Goal: Task Accomplishment & Management: Use online tool/utility

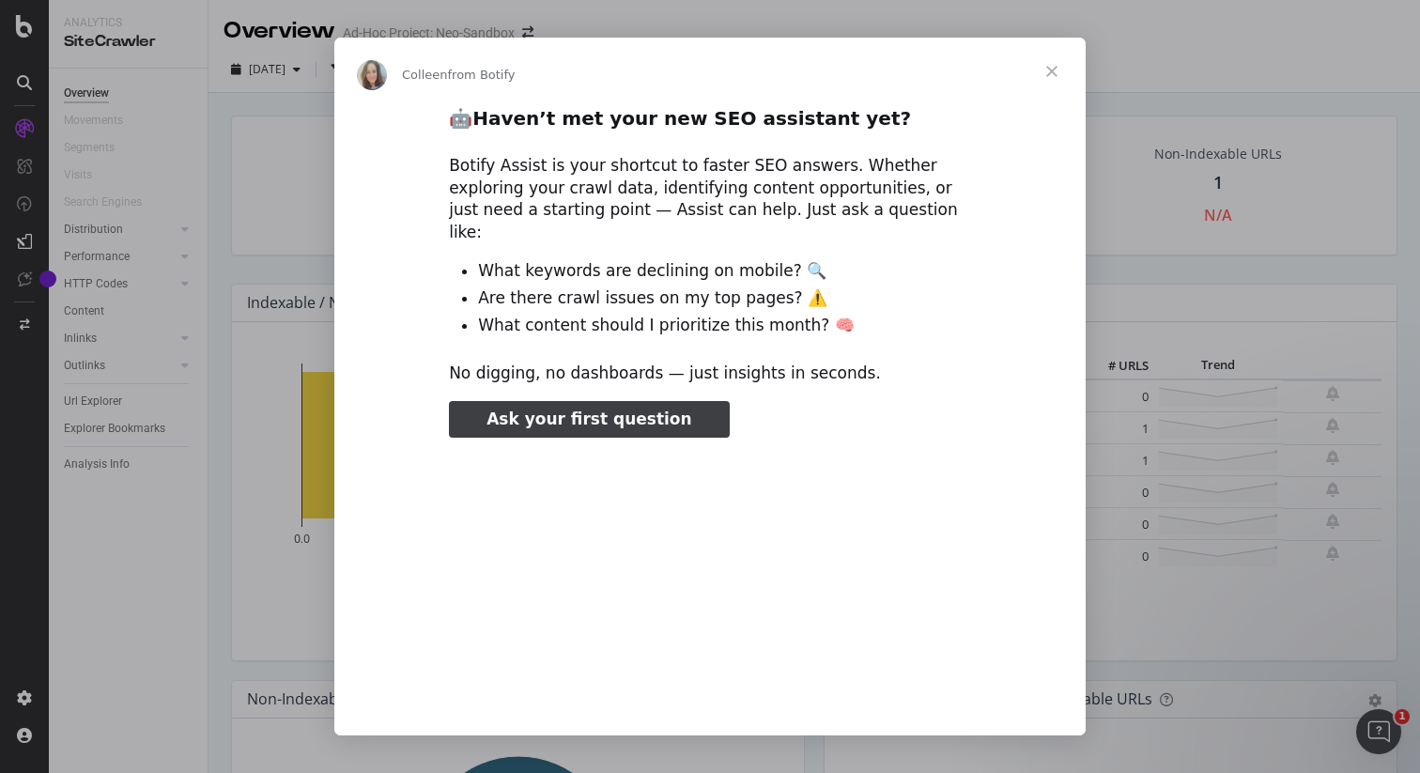
type input "291338"
click at [1055, 68] on span "Close" at bounding box center [1052, 72] width 68 height 68
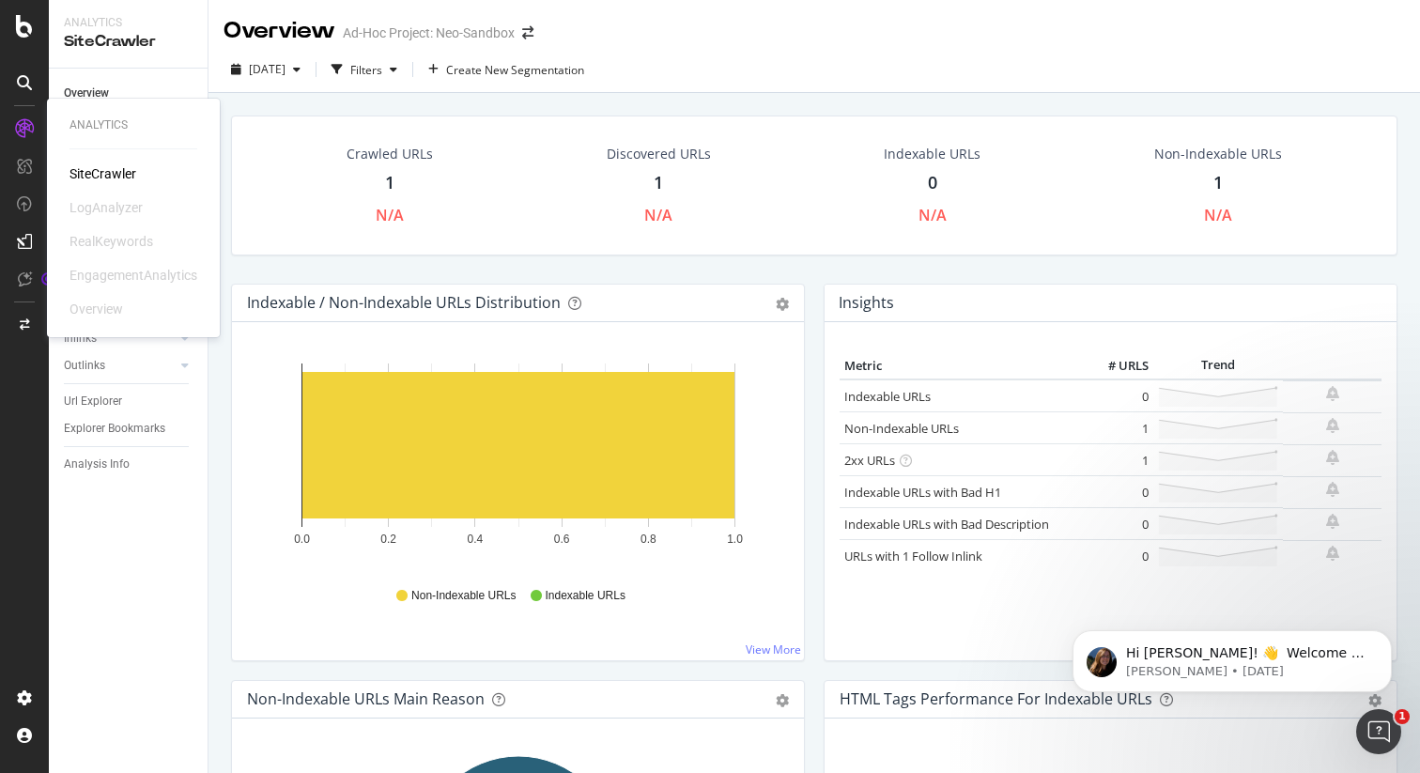
click at [99, 172] on div "SiteCrawler" at bounding box center [102, 173] width 67 height 19
click at [89, 398] on div "Url Explorer" at bounding box center [93, 402] width 58 height 20
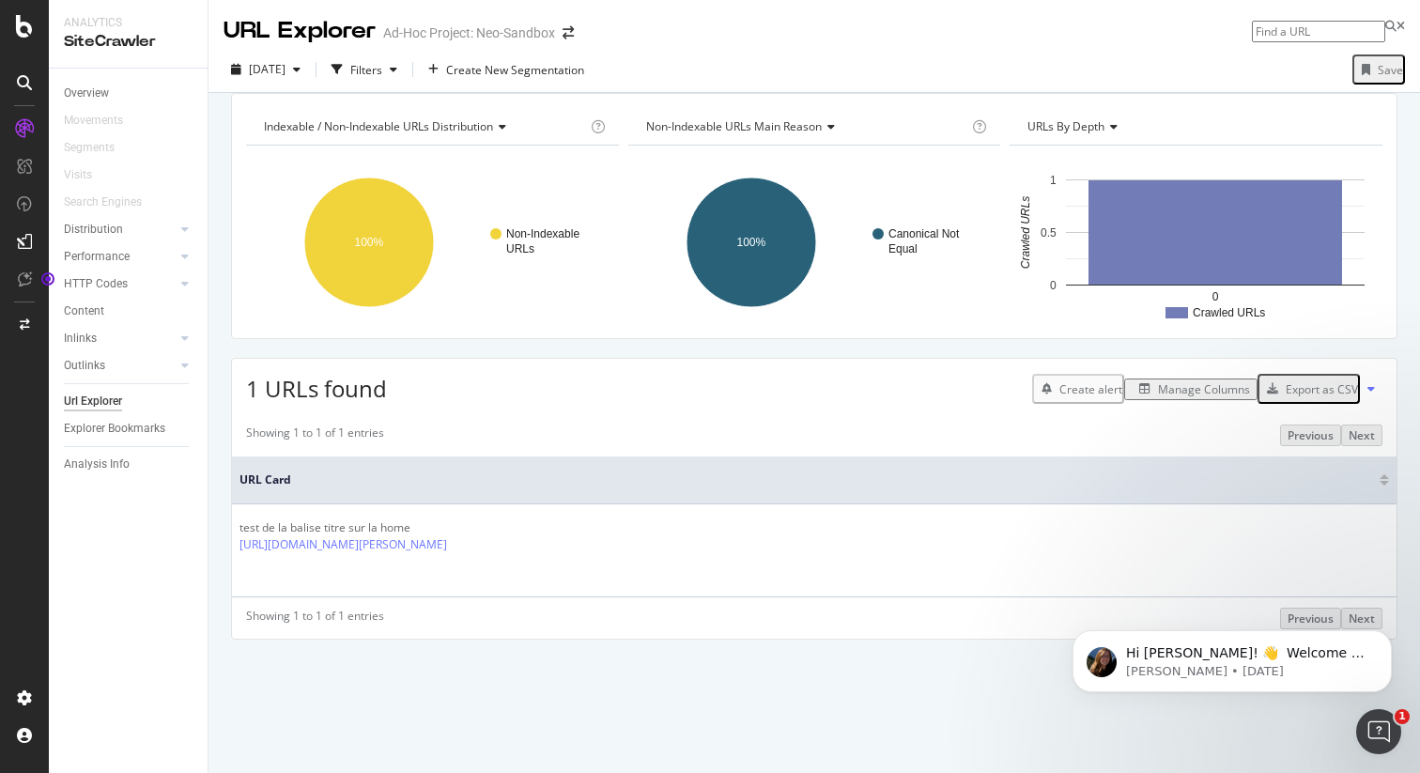
click at [124, 37] on div "SiteCrawler" at bounding box center [128, 42] width 129 height 22
click at [87, 95] on div "Overview" at bounding box center [86, 94] width 45 height 20
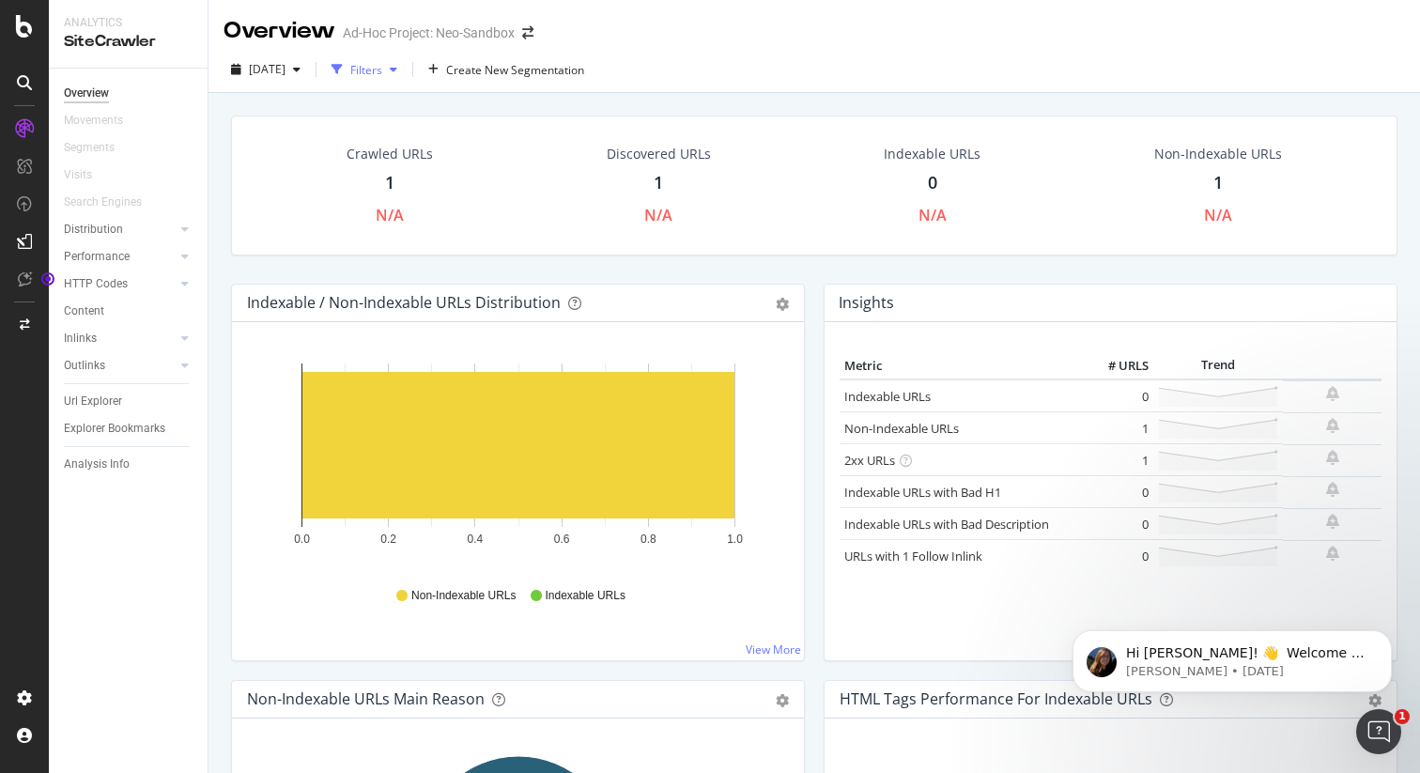
click at [382, 73] on div "Filters" at bounding box center [366, 70] width 32 height 16
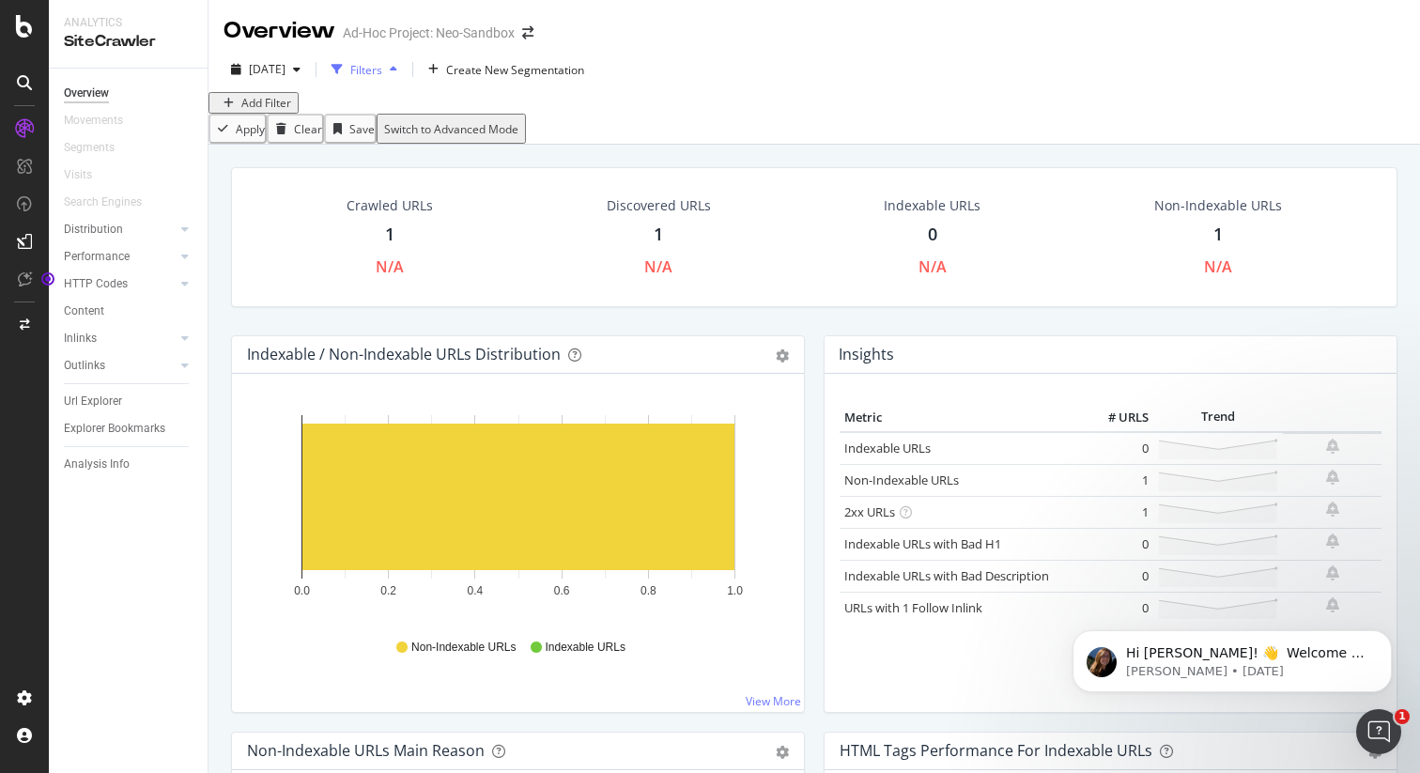
click at [397, 69] on icon "button" at bounding box center [394, 69] width 8 height 11
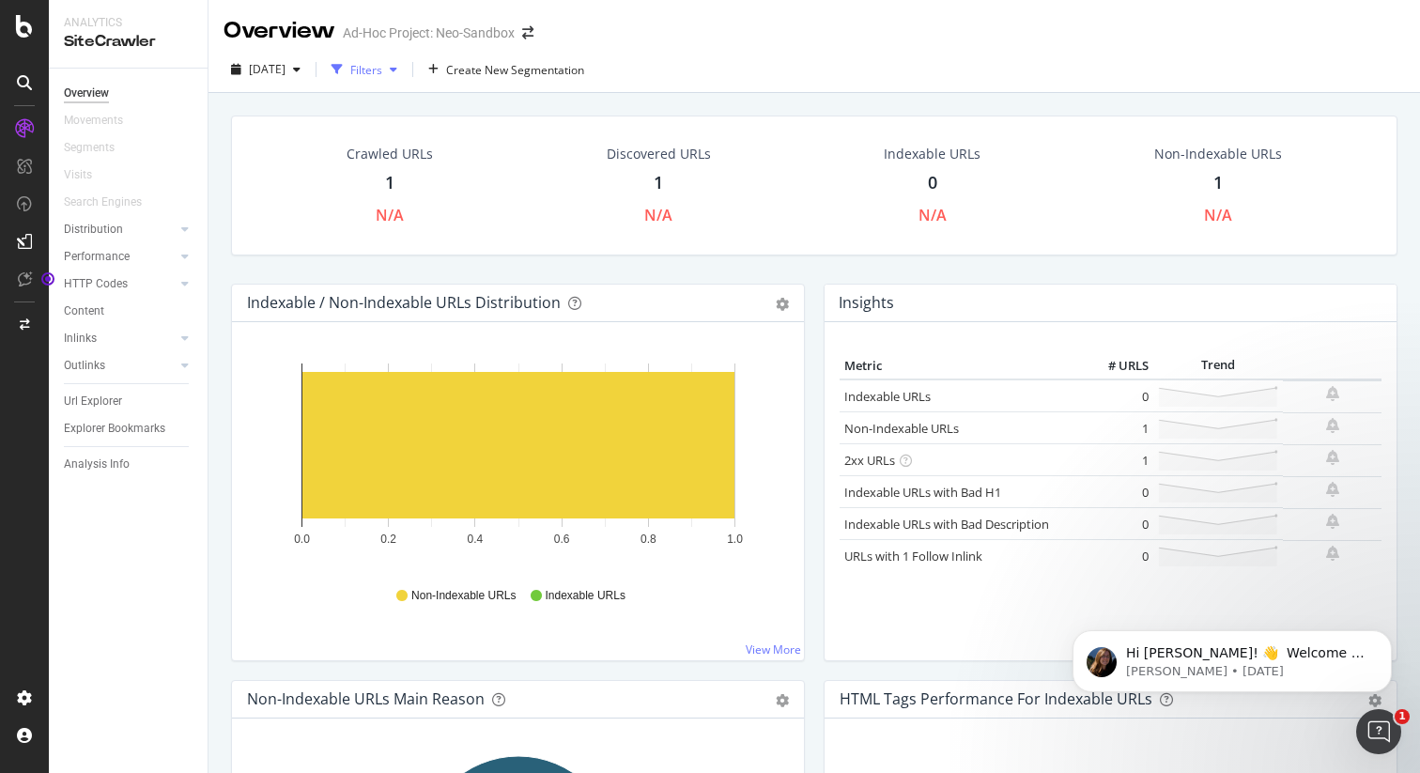
click at [397, 69] on icon "button" at bounding box center [394, 69] width 8 height 11
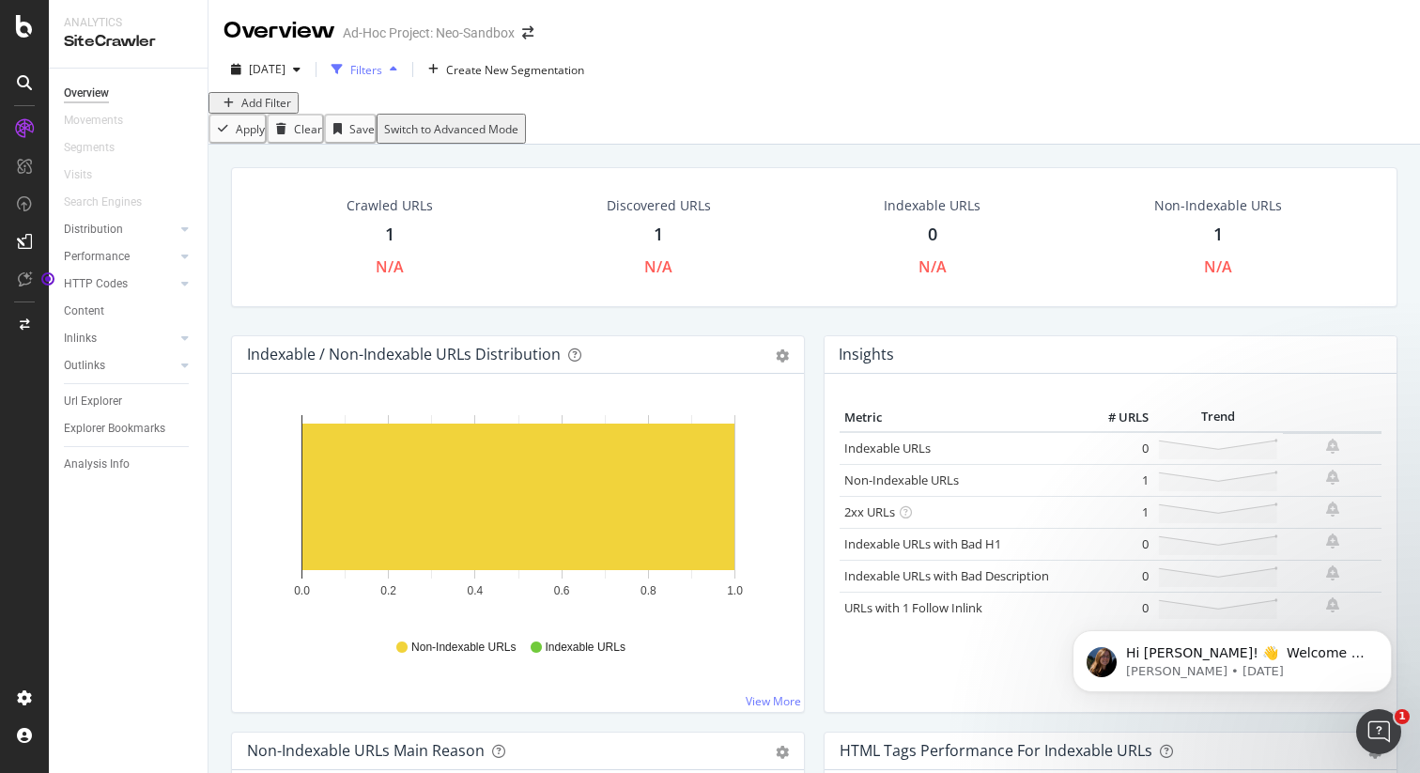
click at [397, 69] on icon "button" at bounding box center [394, 69] width 8 height 11
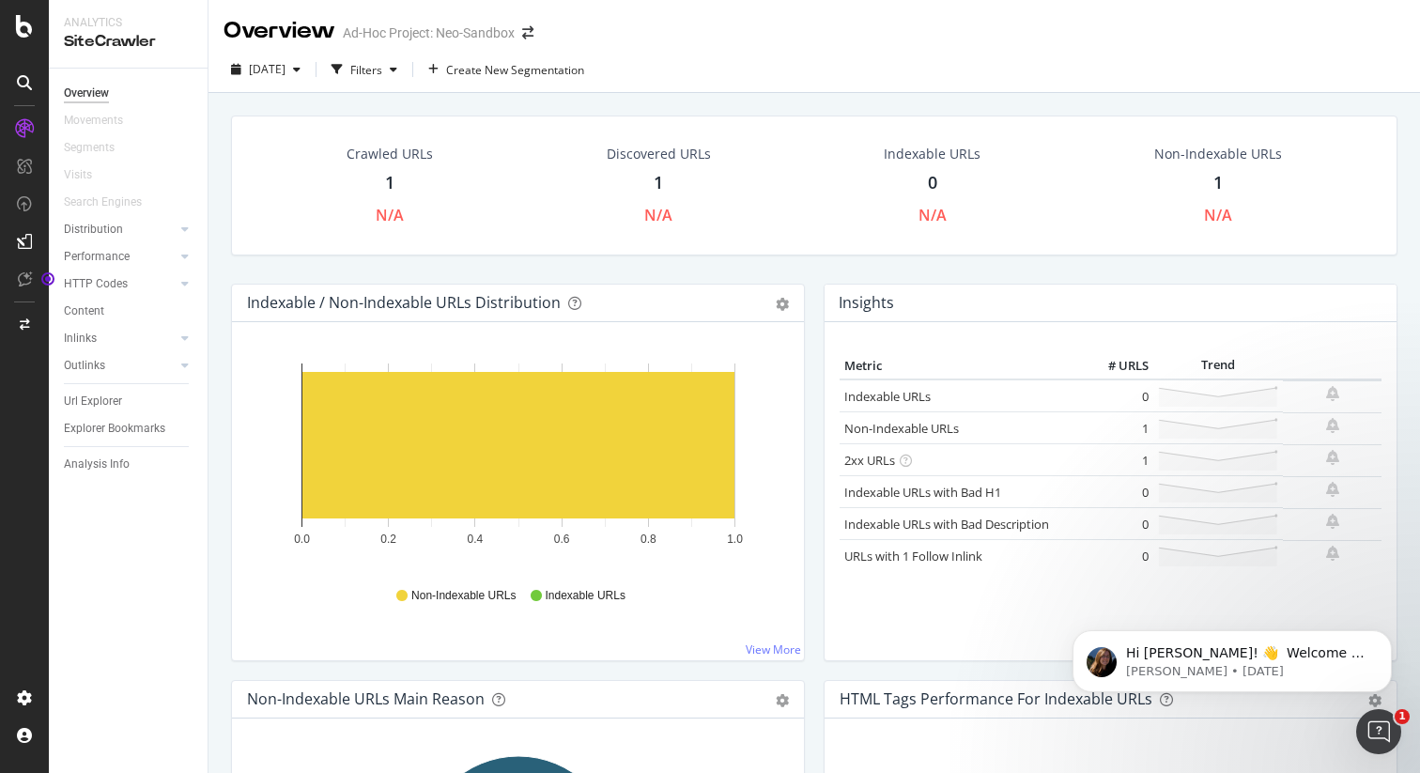
click at [904, 42] on div "Overview Ad-Hoc Project: Neo-Sandbox" at bounding box center [813, 23] width 1211 height 47
click at [25, 72] on div at bounding box center [24, 83] width 30 height 30
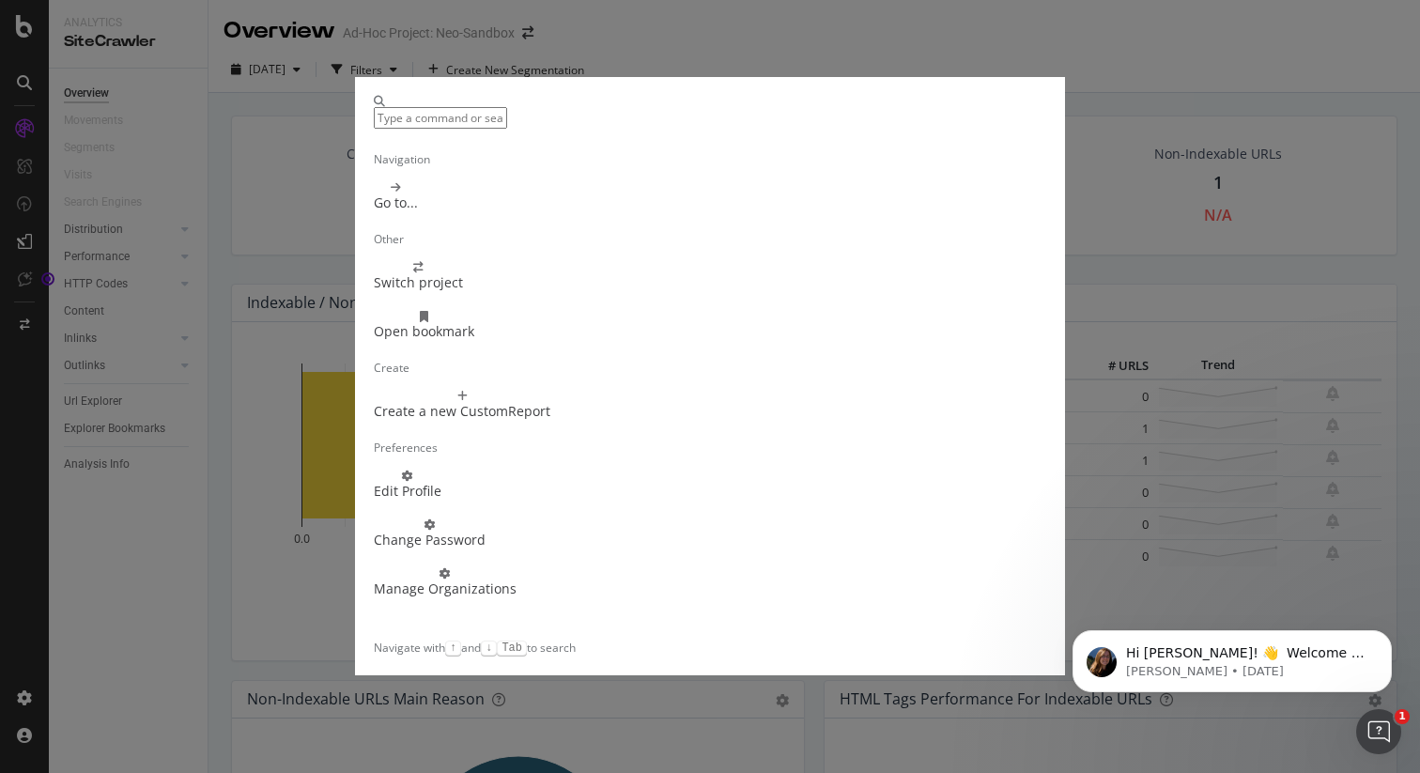
scroll to position [135, 0]
click at [129, 592] on div "Other Switch project Open bookmark Create Create a new CustomReport Preferences…" at bounding box center [710, 386] width 1420 height 773
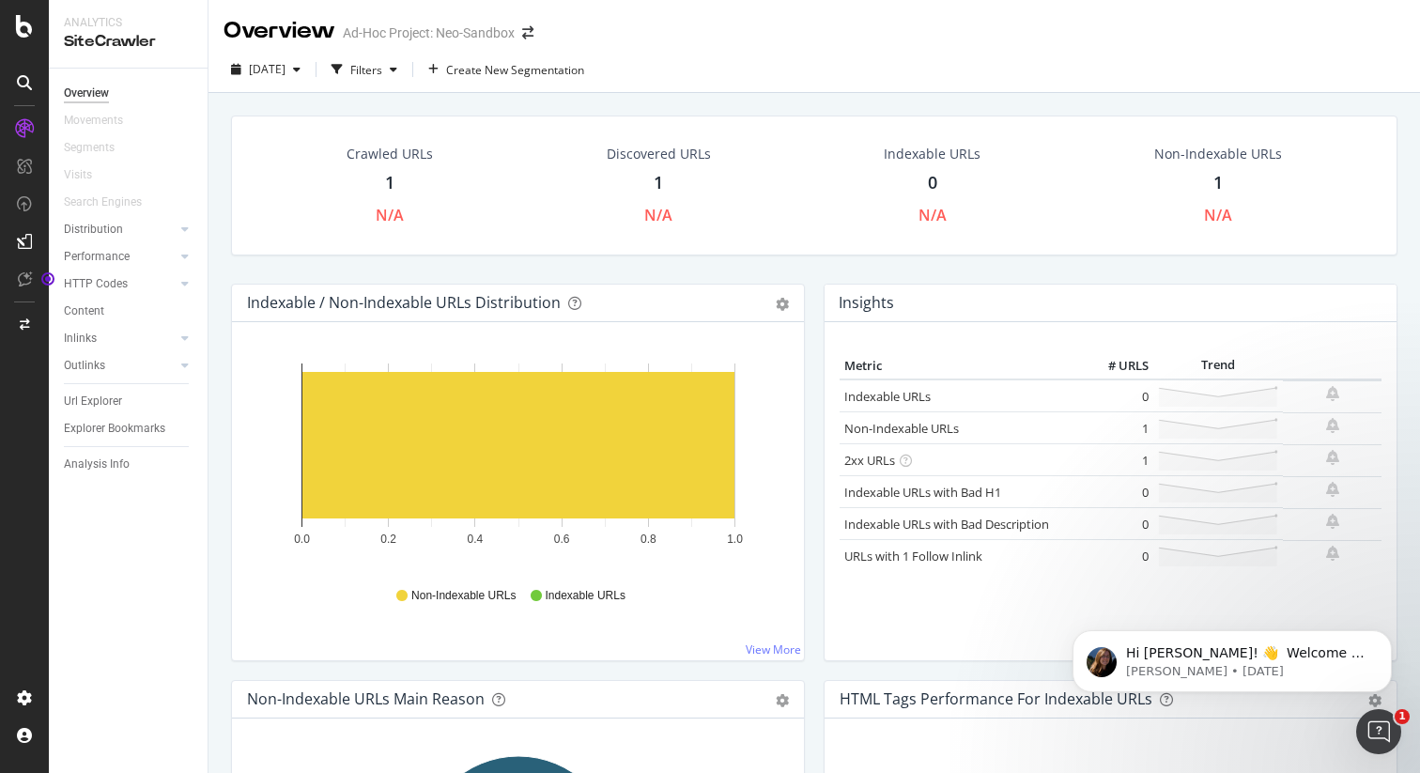
click at [21, 76] on icon at bounding box center [24, 82] width 15 height 15
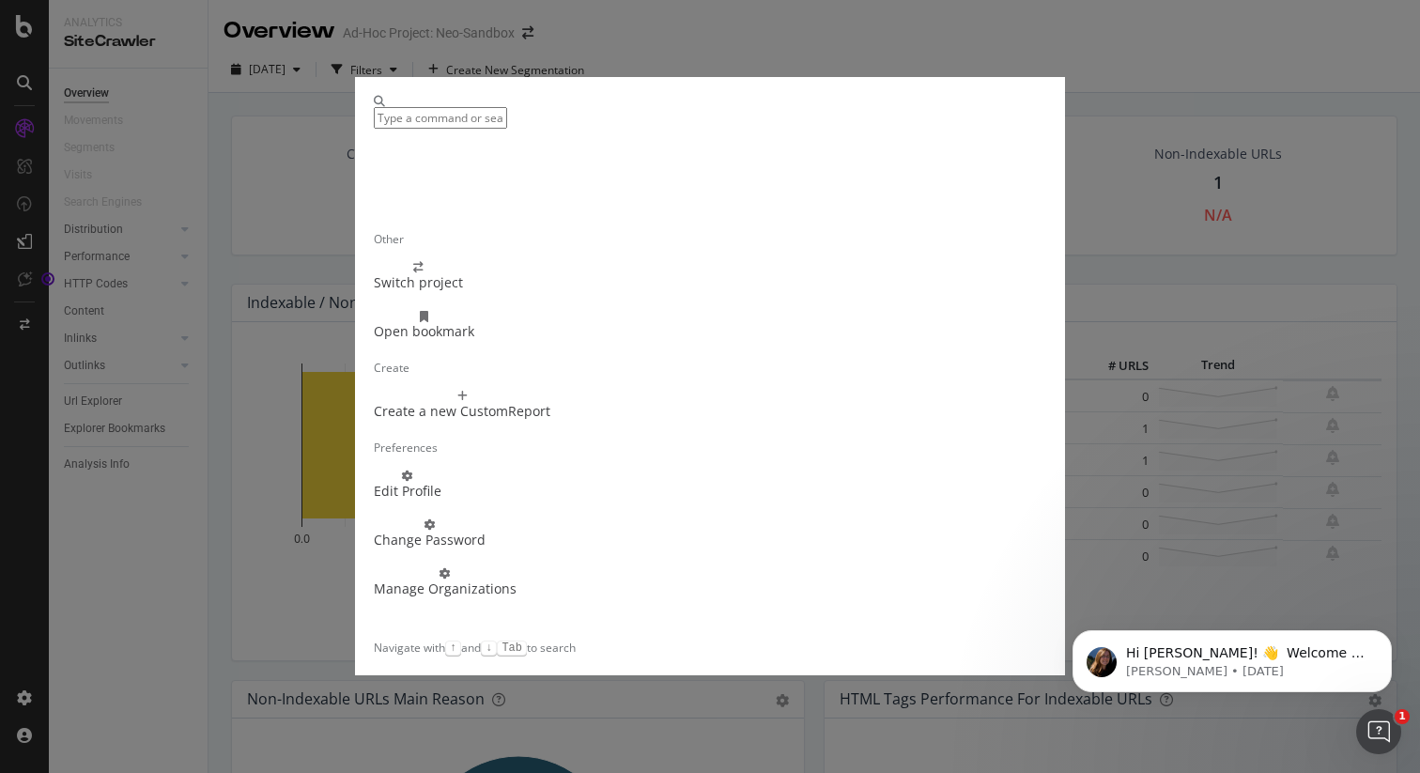
scroll to position [0, 0]
click at [123, 549] on div "Navigation Go to... Other Switch project Open bookmark Create Create a new Cust…" at bounding box center [710, 386] width 1420 height 773
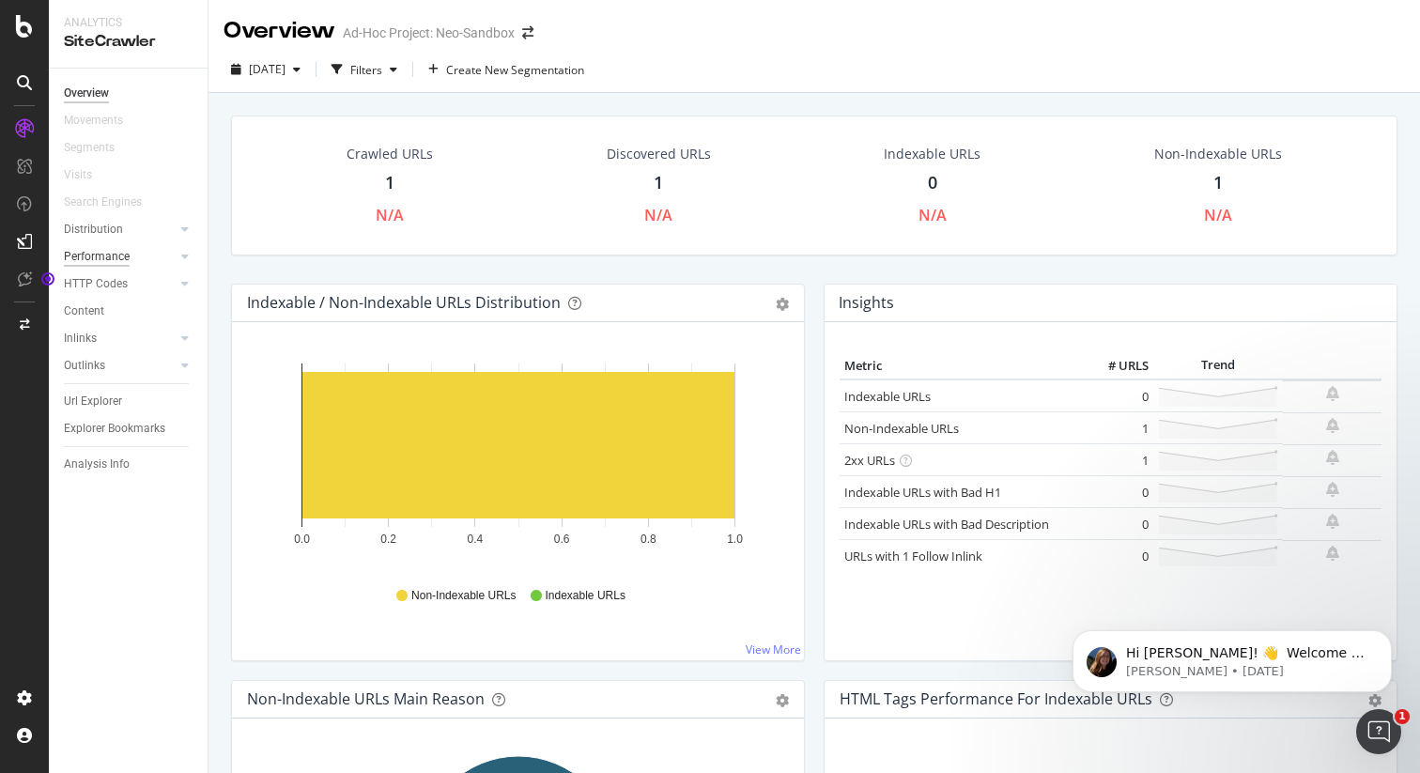
click at [91, 252] on div "Performance" at bounding box center [97, 257] width 66 height 20
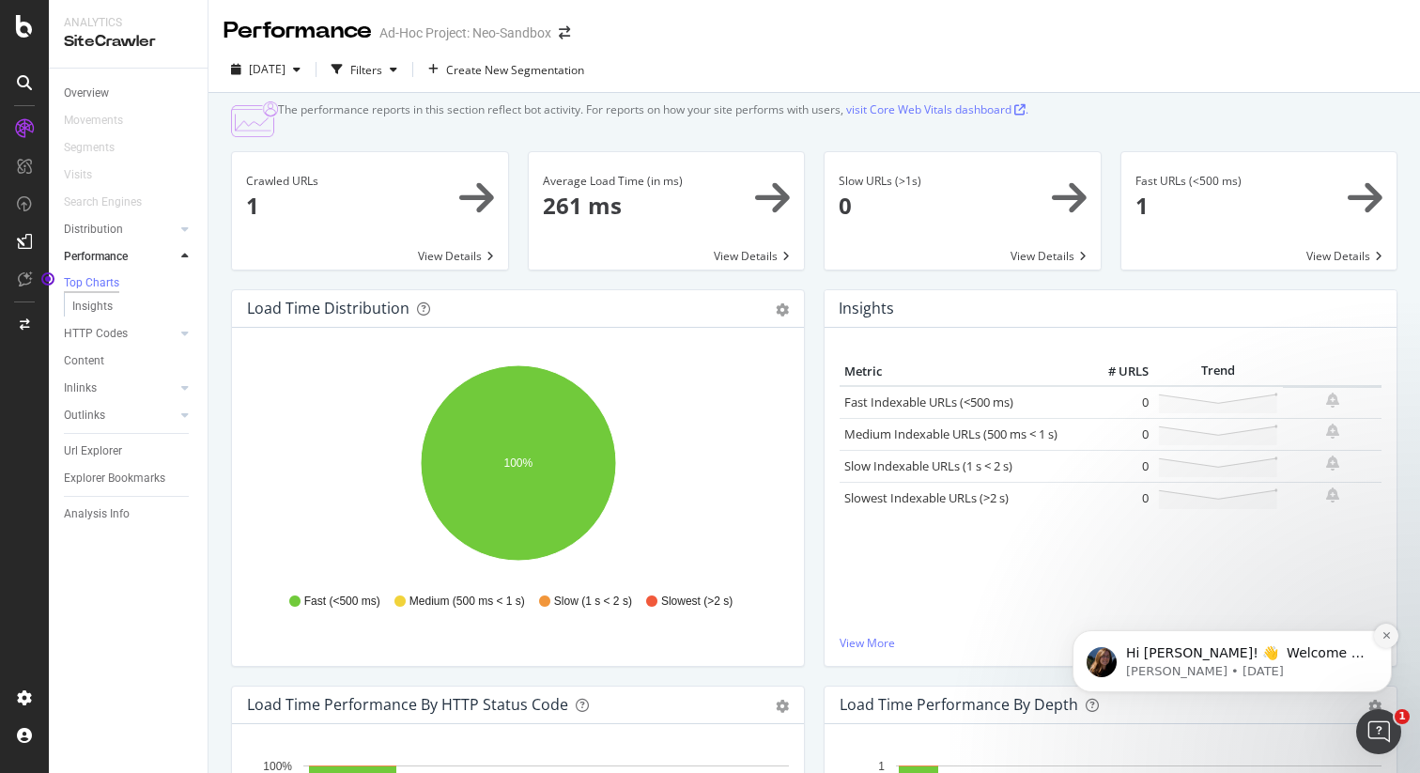
click at [1391, 633] on button "Dismiss notification" at bounding box center [1386, 635] width 24 height 24
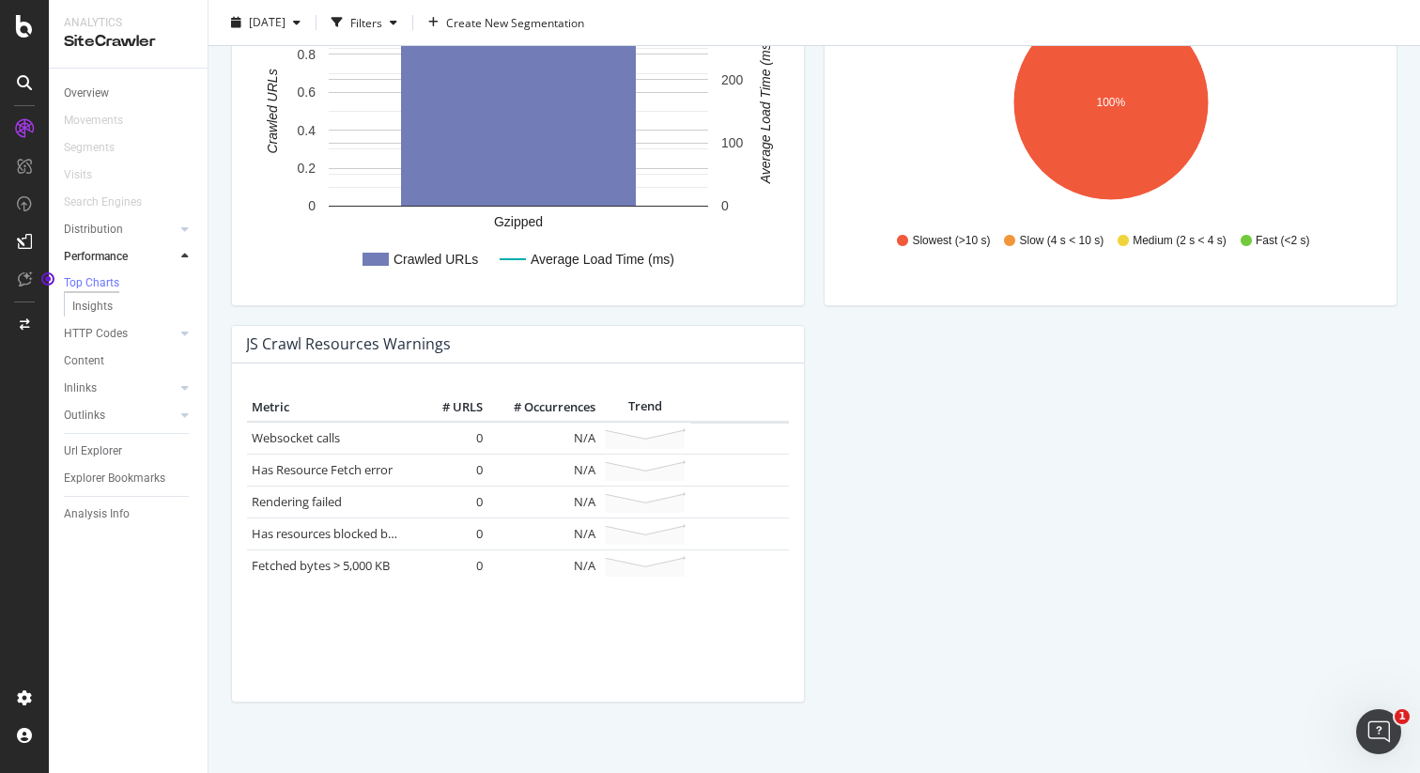
scroll to position [1586, 0]
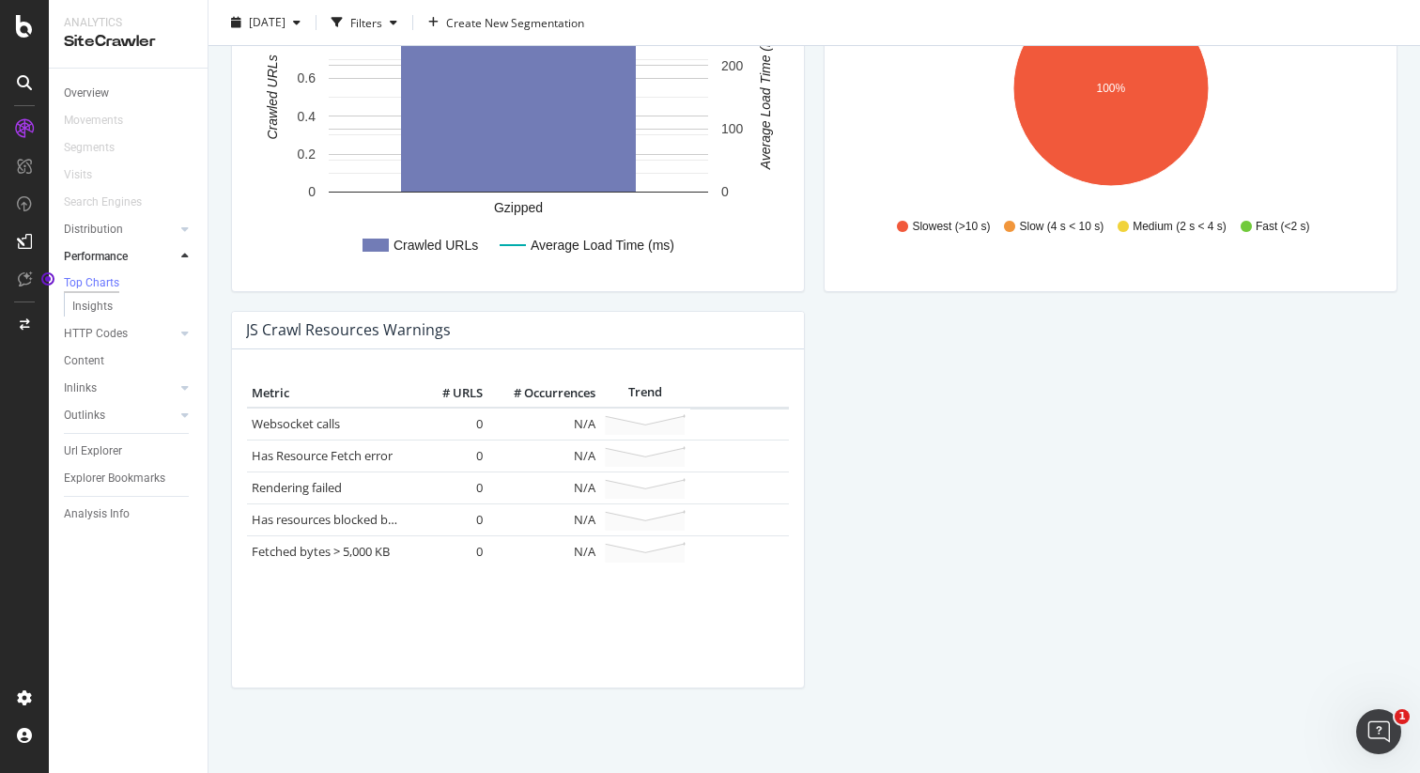
click at [644, 549] on icon at bounding box center [645, 552] width 81 height 22
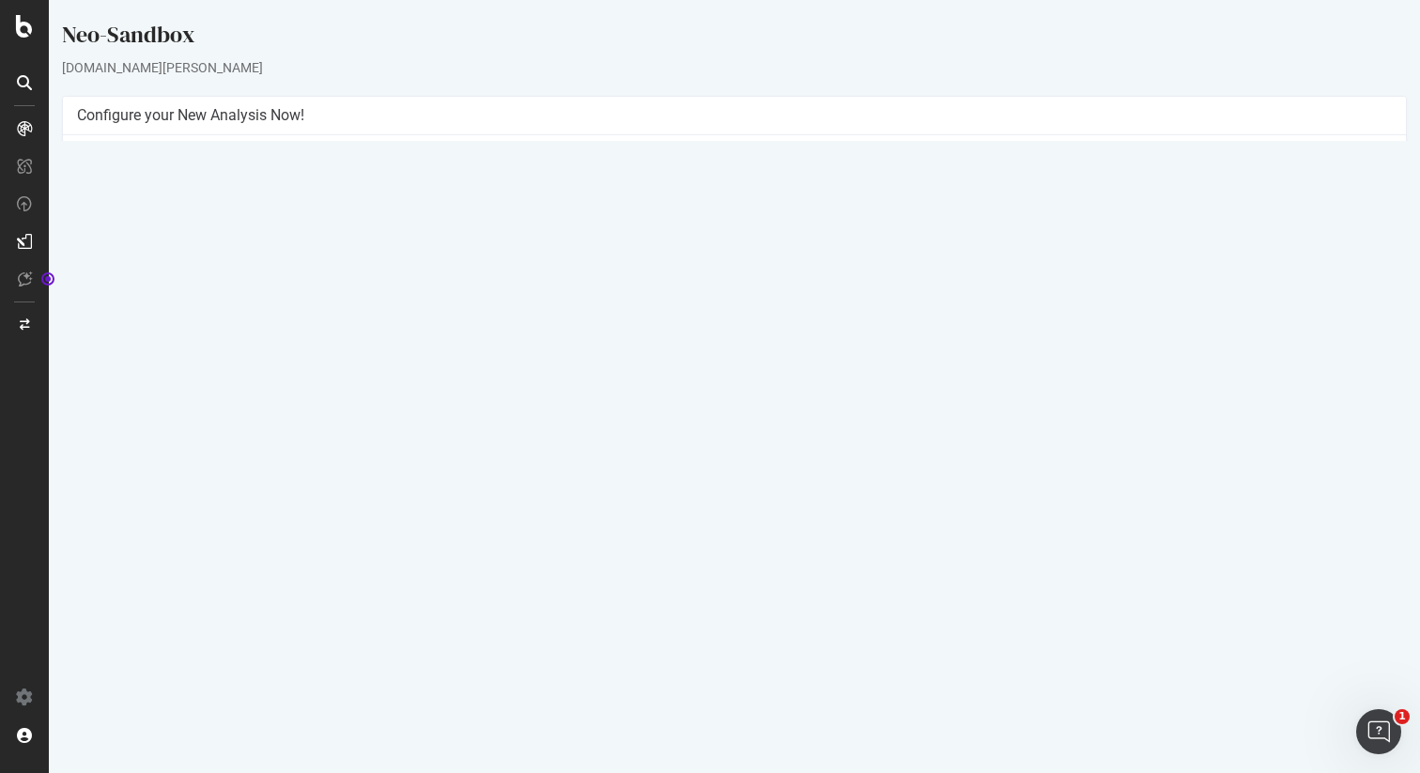
click at [730, 420] on button "Yes! Start Now" at bounding box center [711, 421] width 116 height 30
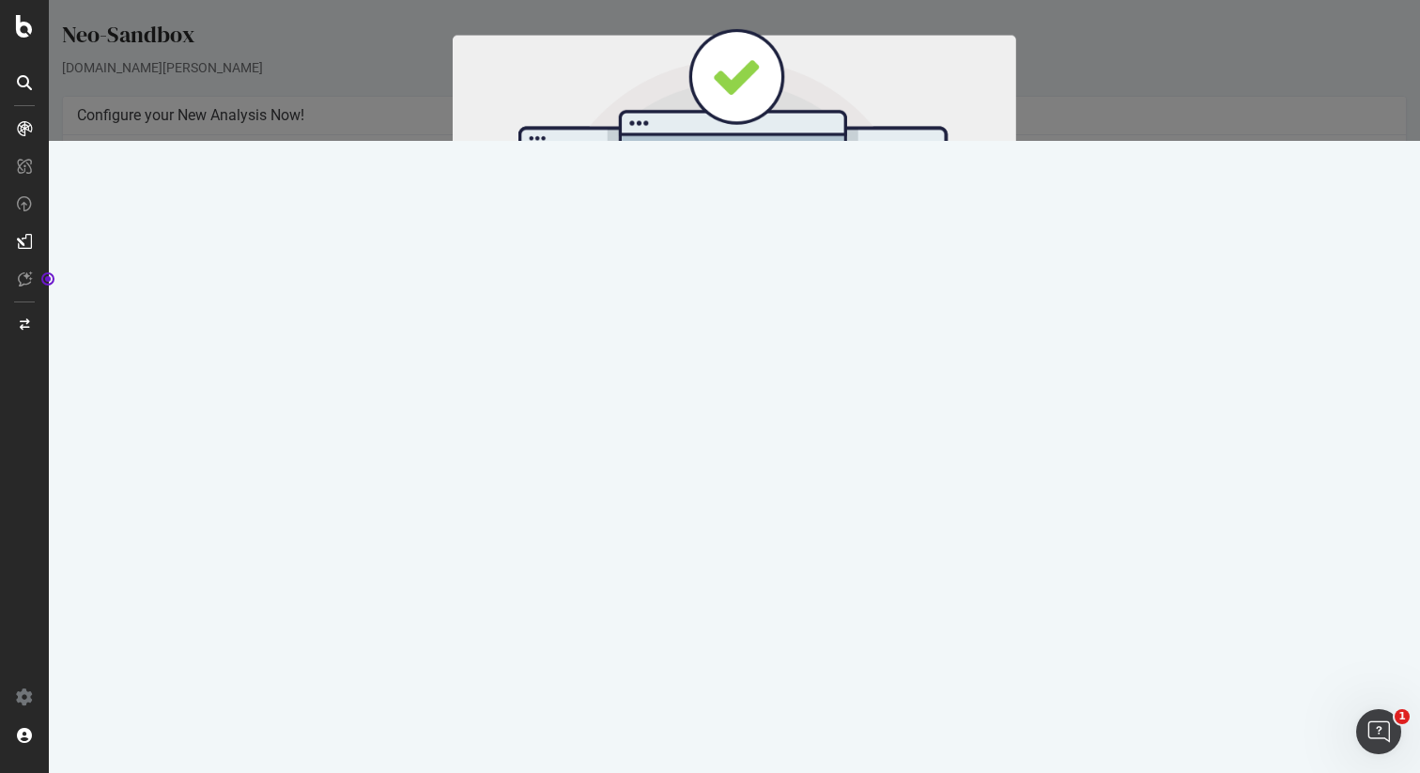
click at [771, 315] on button "Start Now" at bounding box center [769, 312] width 83 height 32
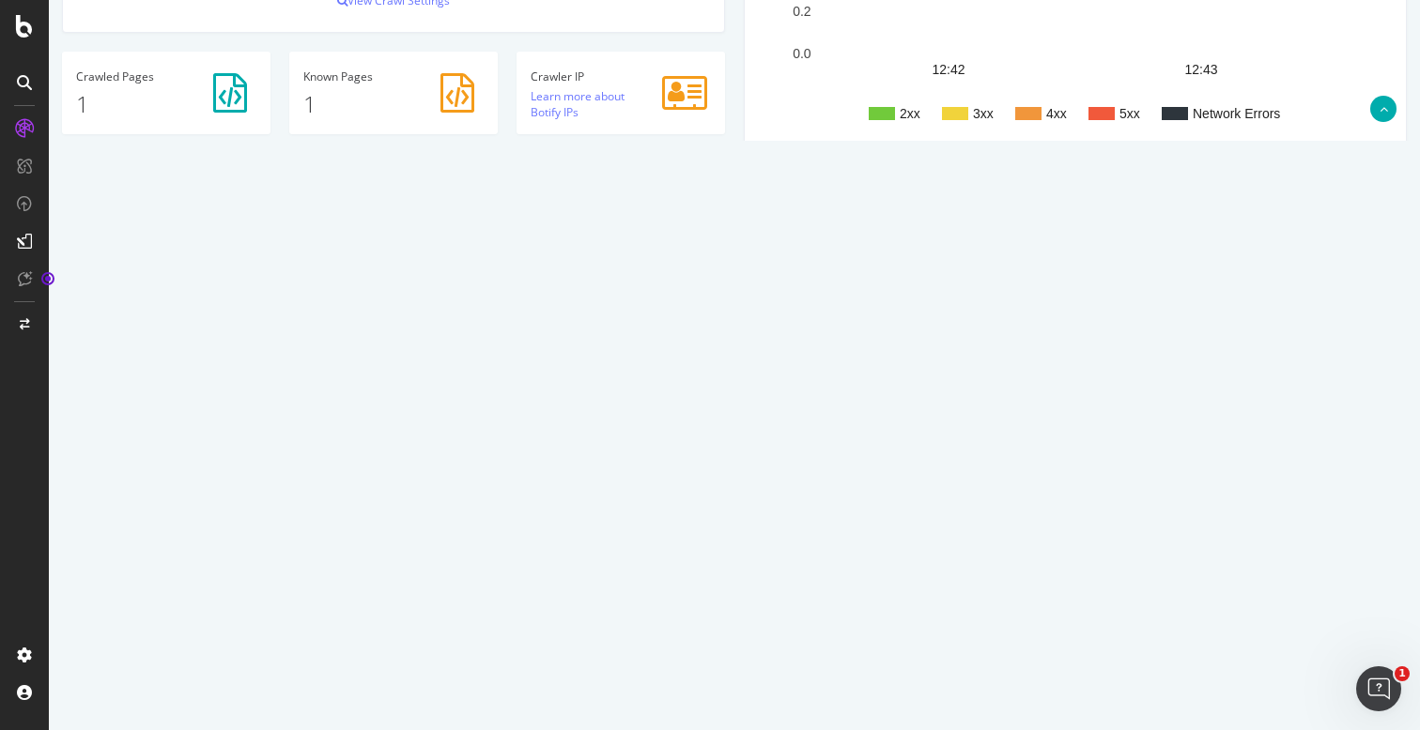
scroll to position [470, 0]
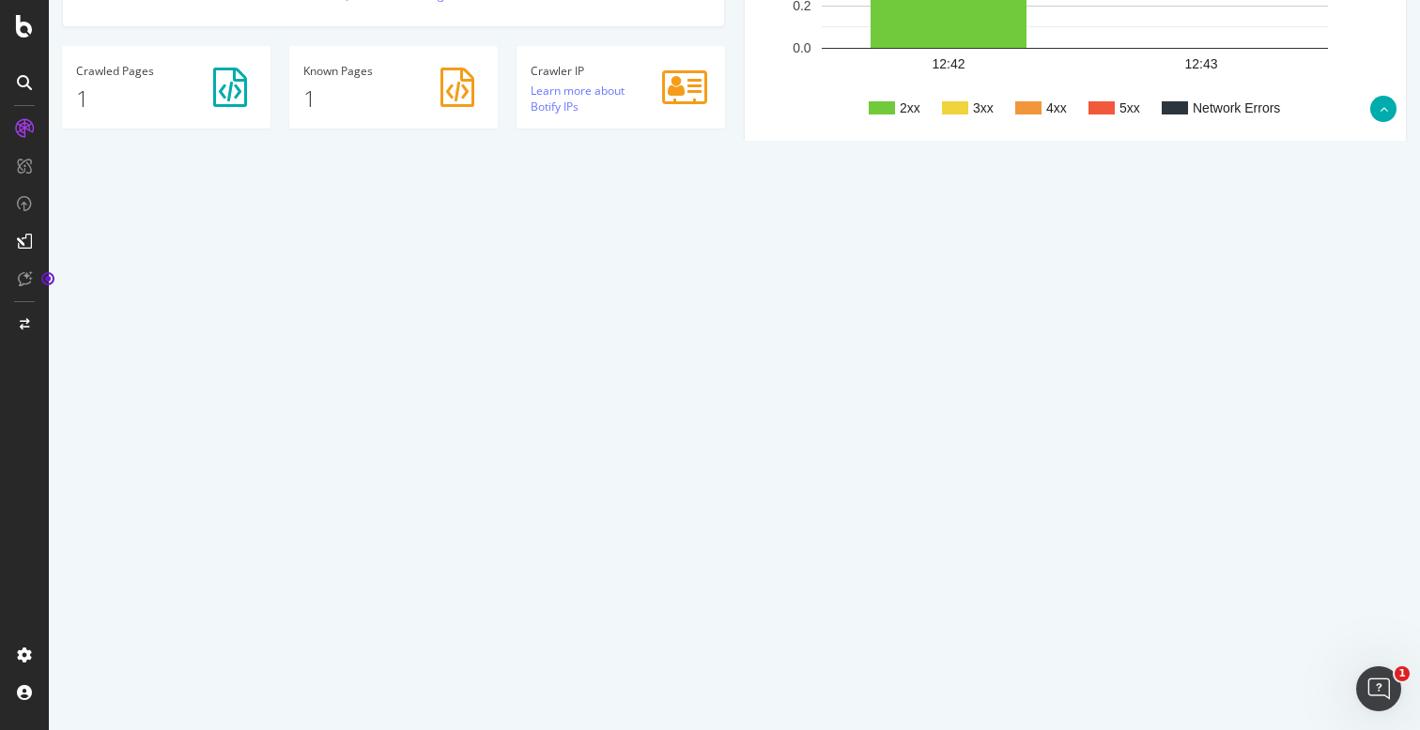
click at [282, 194] on link "Latest Errors Found" at bounding box center [267, 197] width 131 height 38
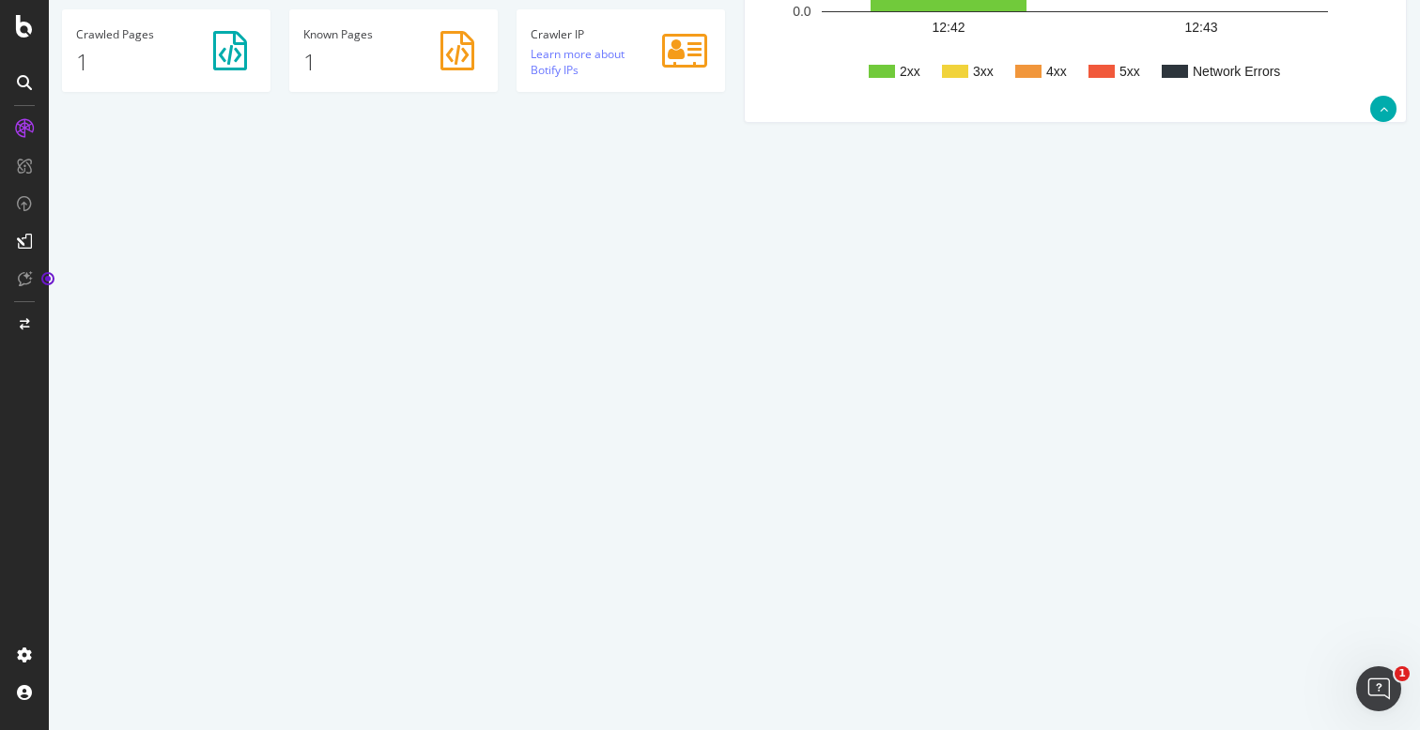
scroll to position [499, 0]
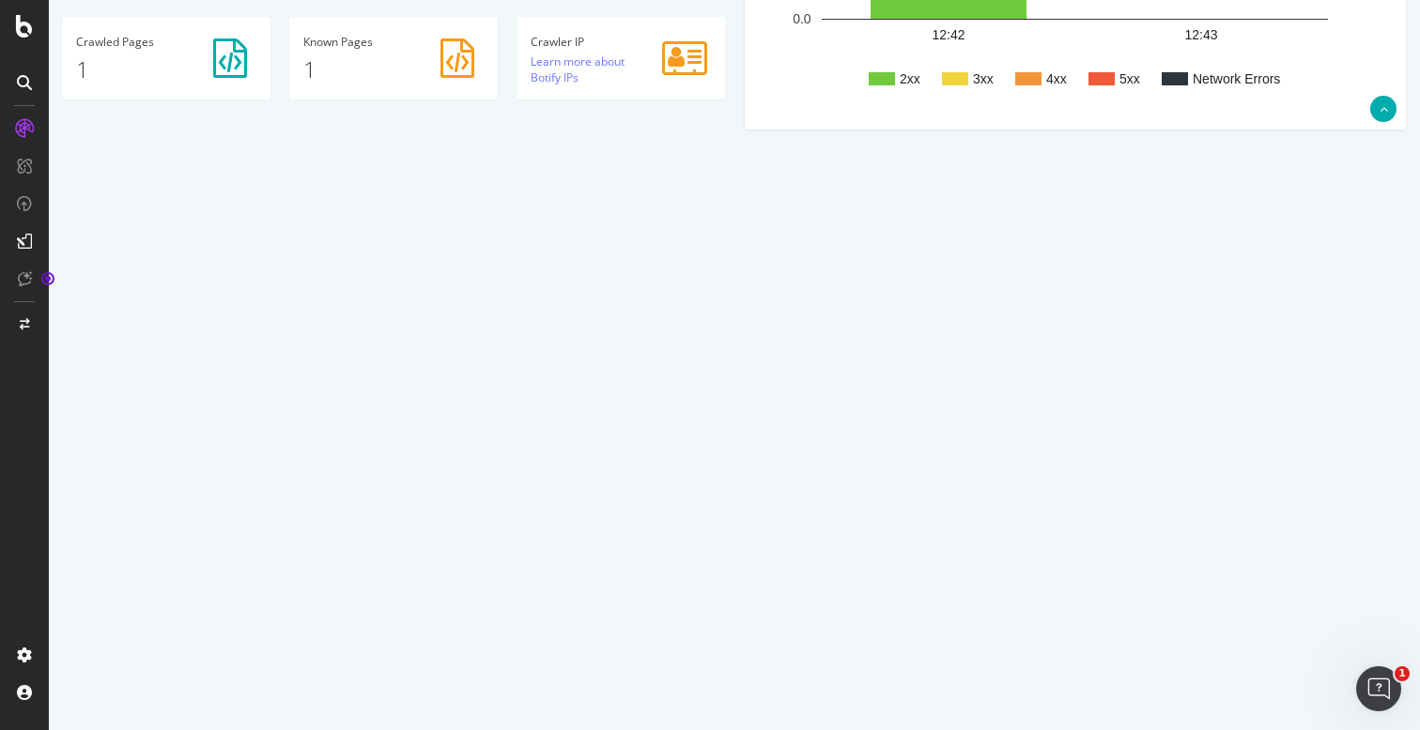
click at [110, 171] on link "Latest URLs Crawled" at bounding box center [129, 168] width 135 height 38
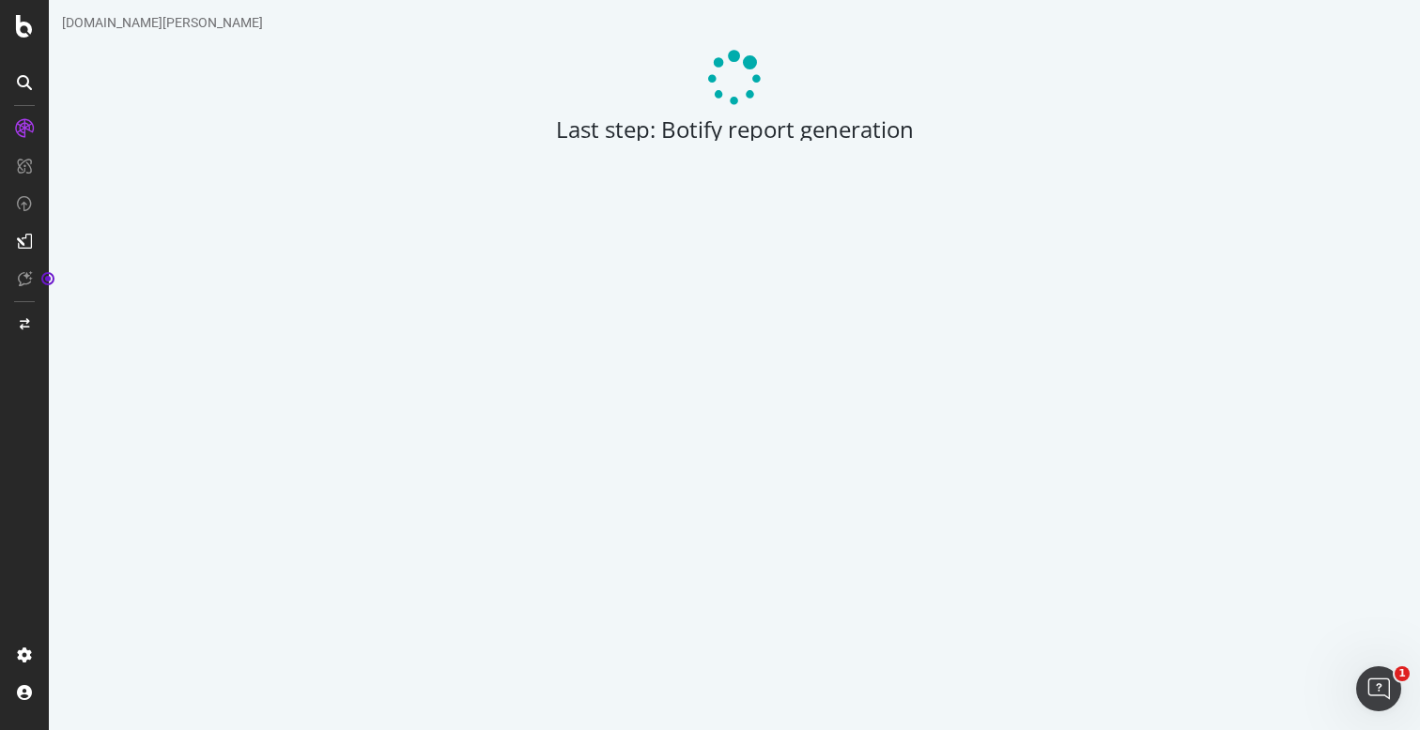
scroll to position [49, 0]
